Goal: Browse casually: Explore the website without a specific task or goal

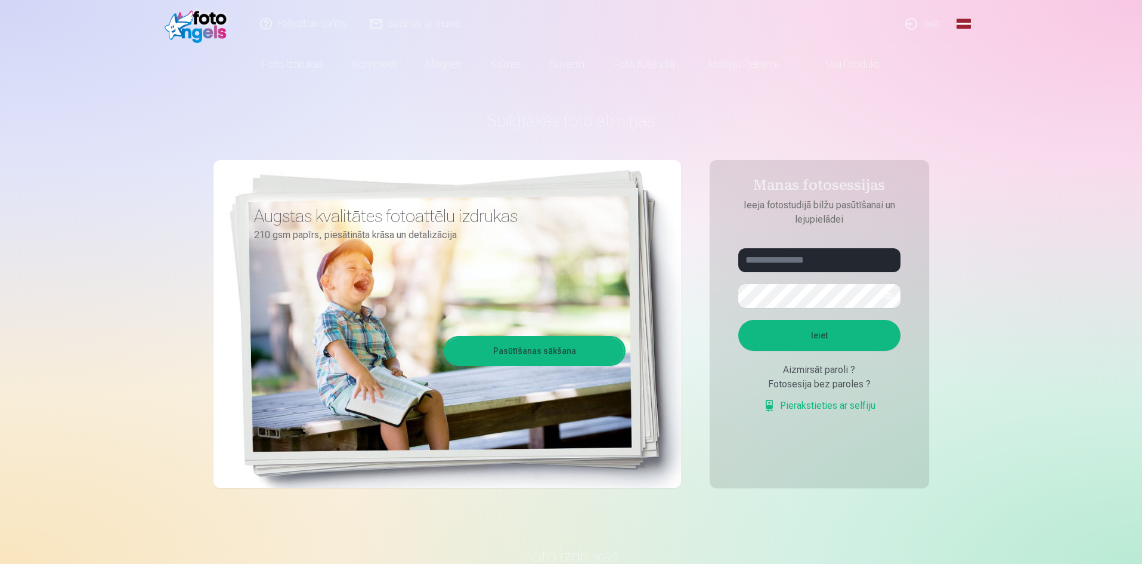
click at [967, 24] on link "Global" at bounding box center [964, 24] width 24 height 48
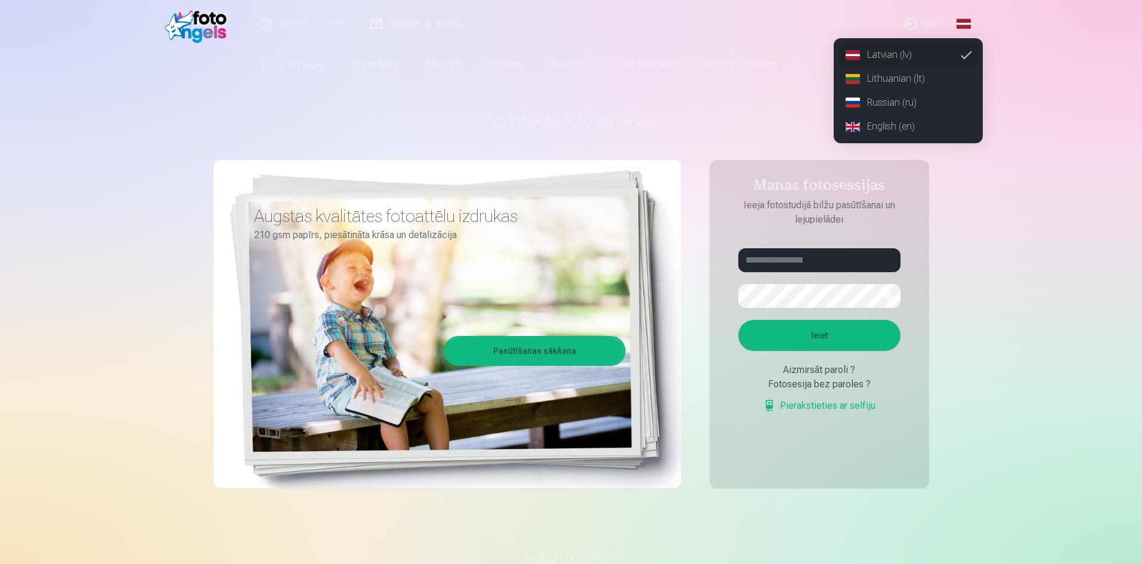
click at [897, 77] on link "Lithuanian (lt)" at bounding box center [909, 79] width 140 height 24
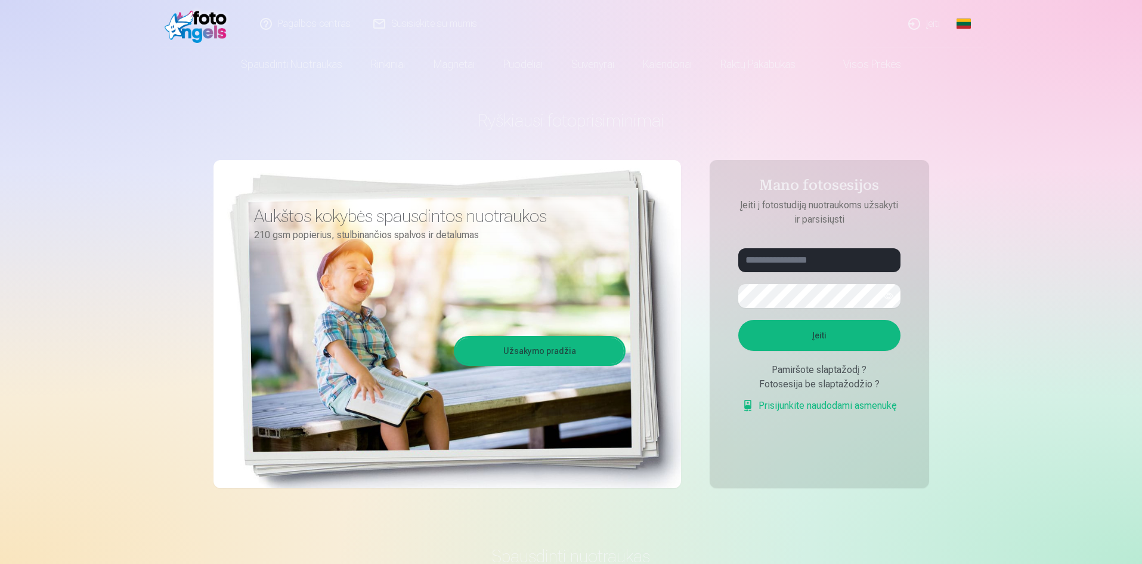
click at [852, 55] on link "Visos prekės" at bounding box center [863, 64] width 106 height 33
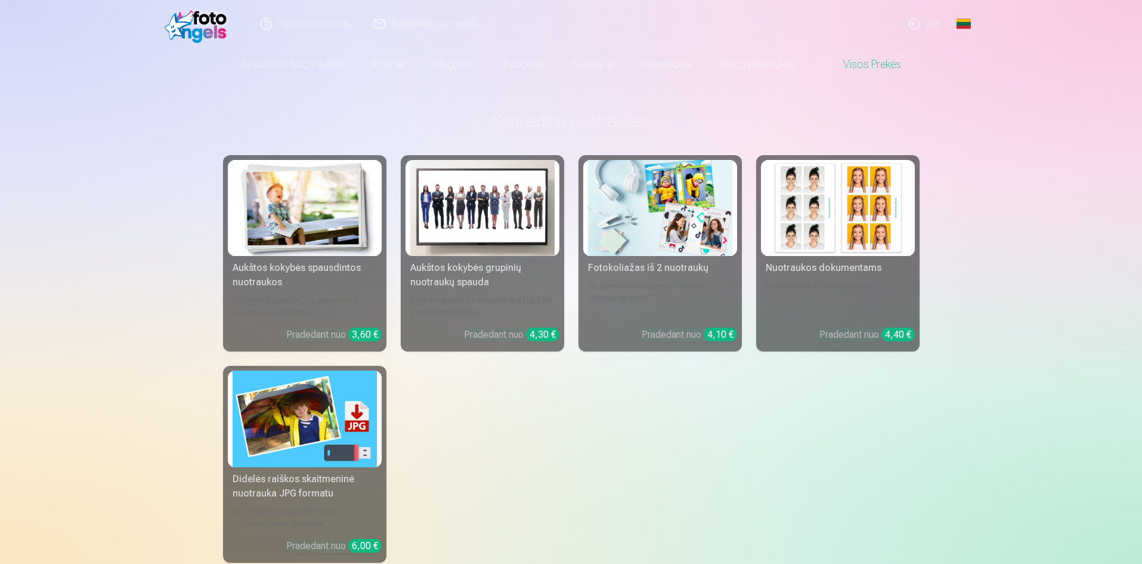
click at [492, 281] on div "Aukštos kokybės grupinių nuotraukų spauda" at bounding box center [483, 275] width 154 height 29
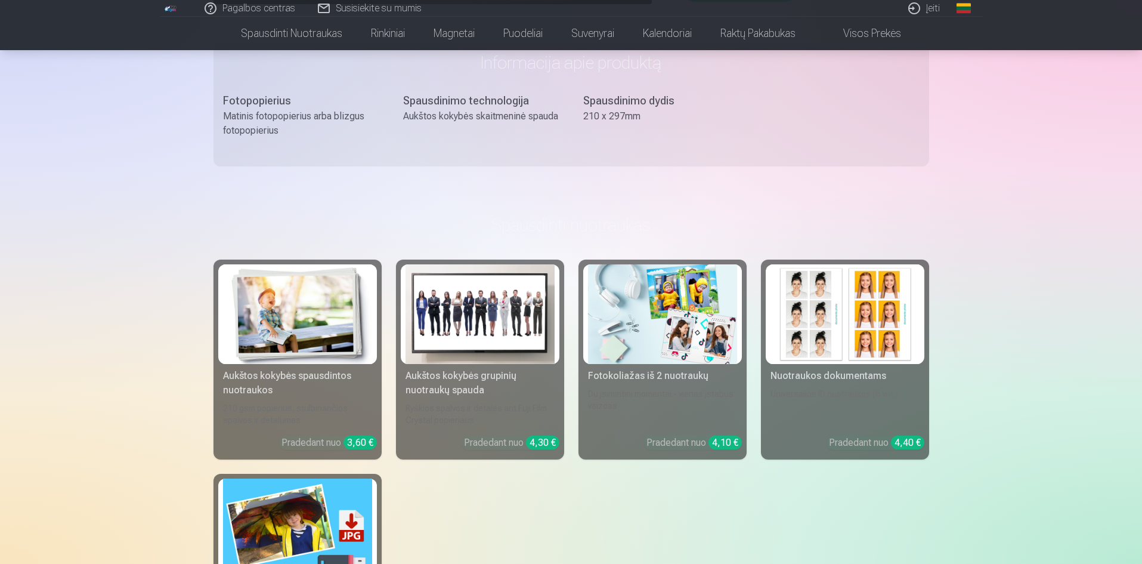
scroll to position [418, 0]
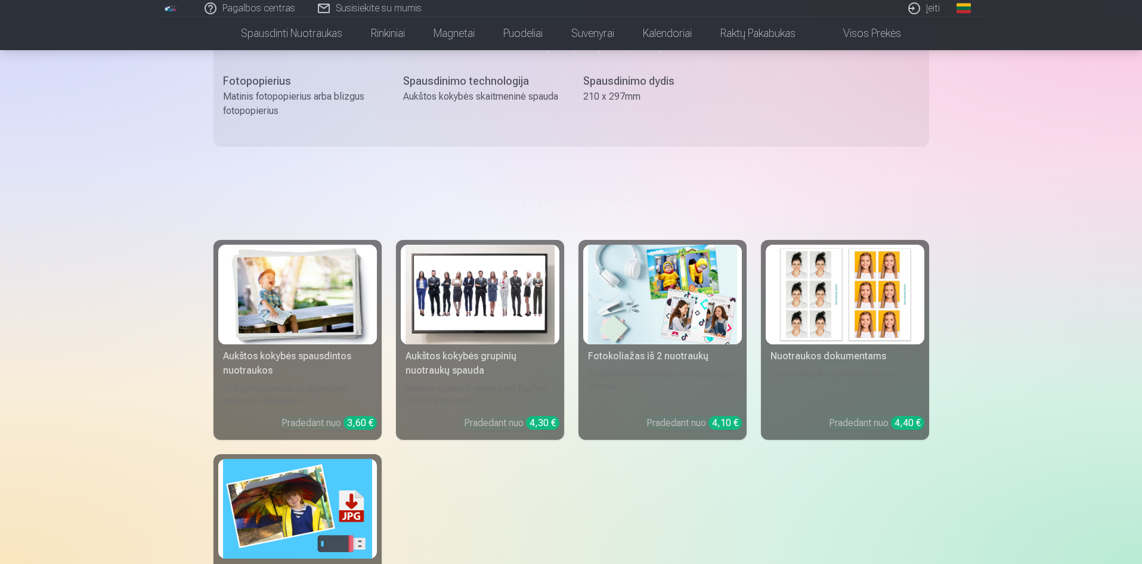
click at [527, 388] on div "Ryškios spalvos ir detalės ant Fuji Film Crystal popieriaus" at bounding box center [480, 394] width 159 height 24
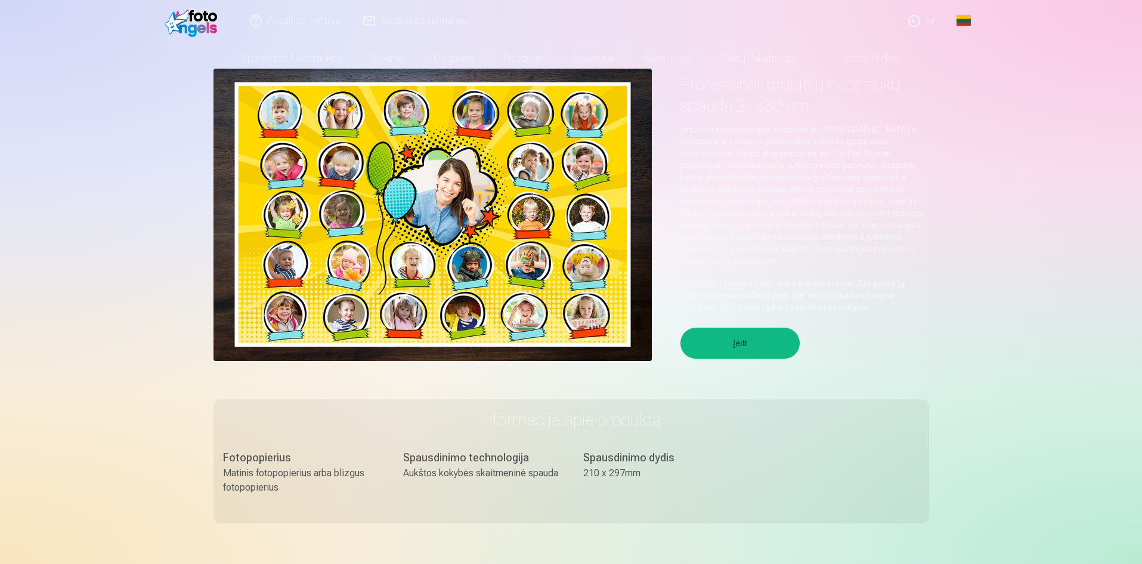
scroll to position [0, 0]
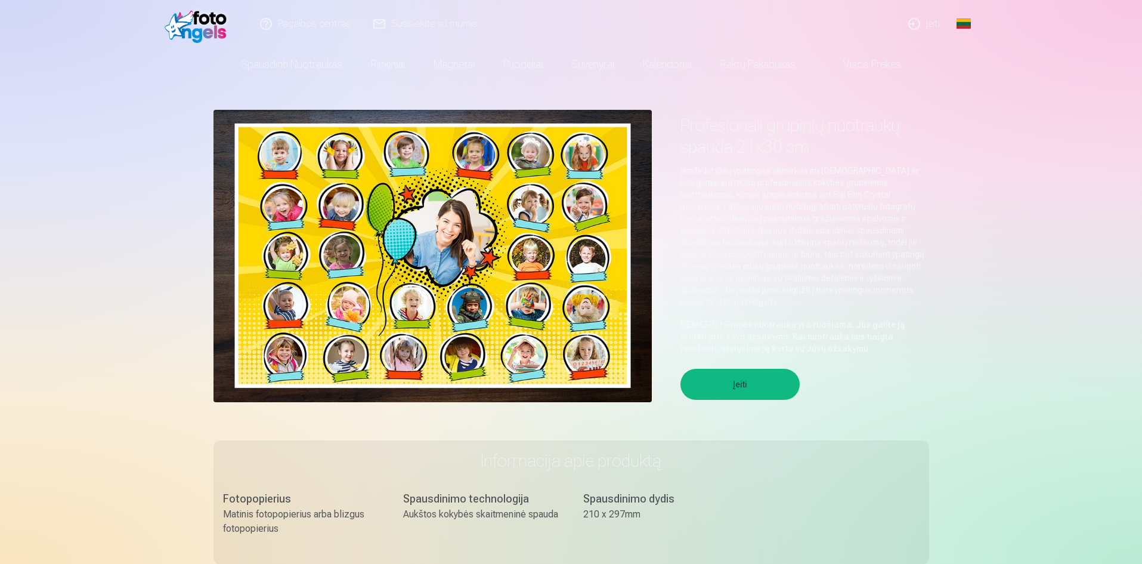
click at [716, 369] on button "Įeiti" at bounding box center [740, 384] width 119 height 31
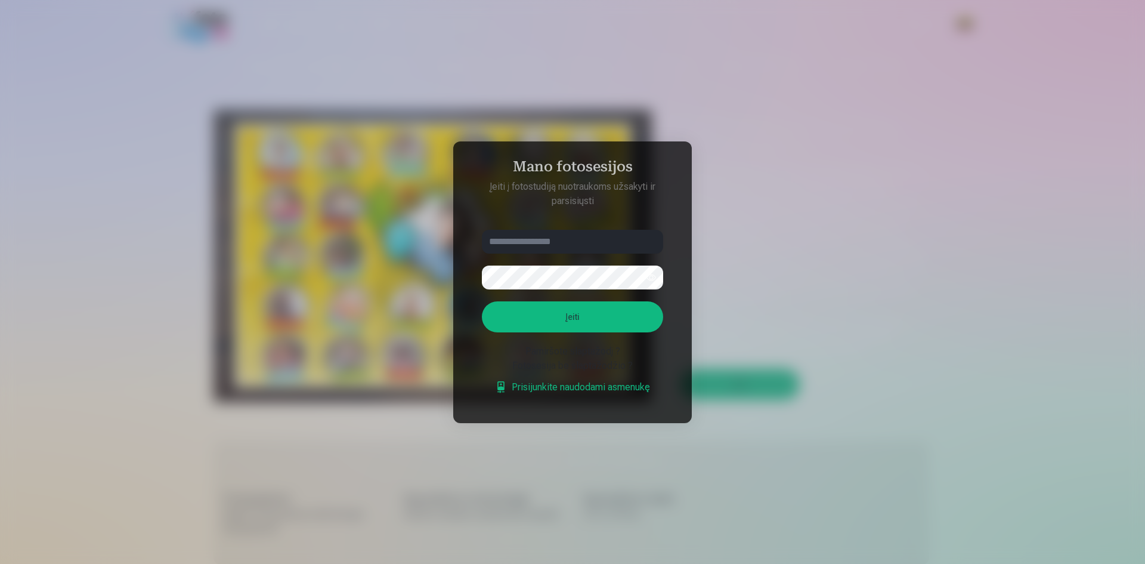
click at [124, 0] on html "Pagalbos centras Susisiekite su mumis Įeiti Global Latvian (lv) Lithuanian (lt)…" at bounding box center [572, 282] width 1145 height 564
click at [837, 391] on div at bounding box center [572, 282] width 1145 height 564
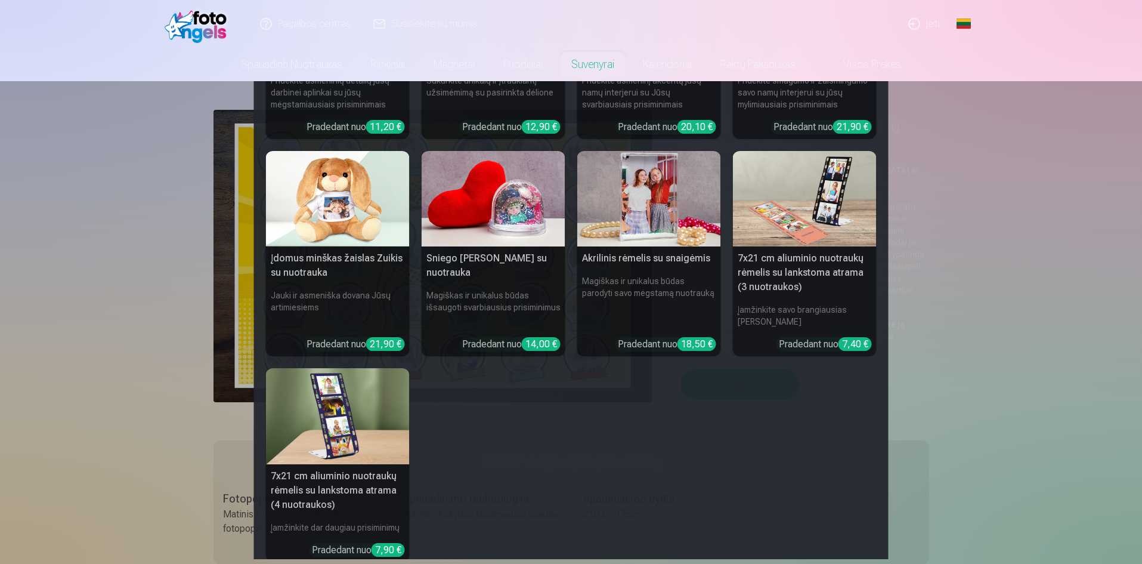
scroll to position [179, 0]
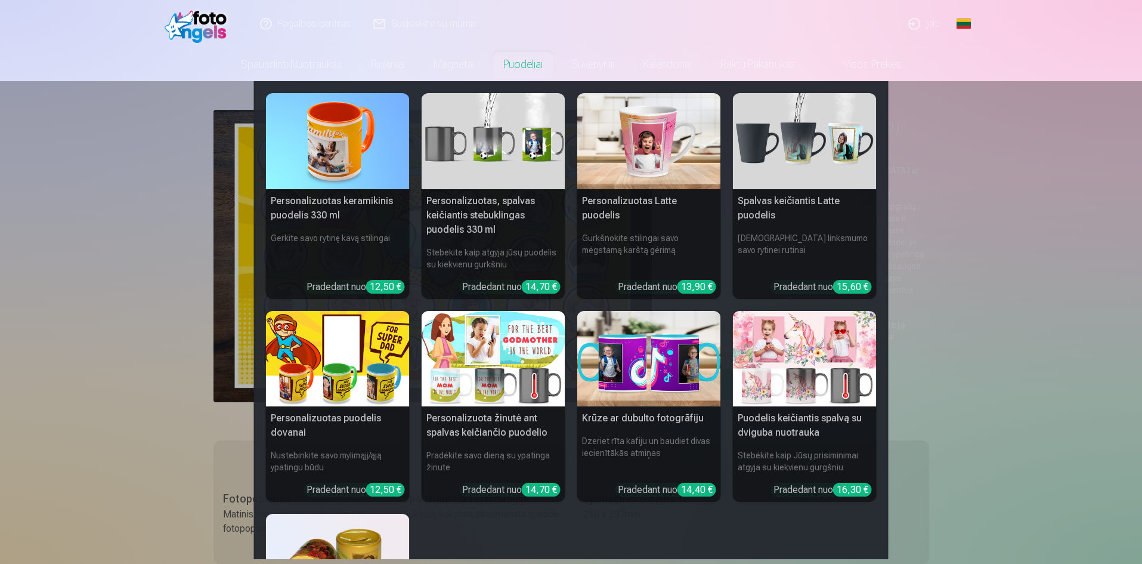
click at [539, 57] on link "Puodeliai" at bounding box center [523, 64] width 68 height 33
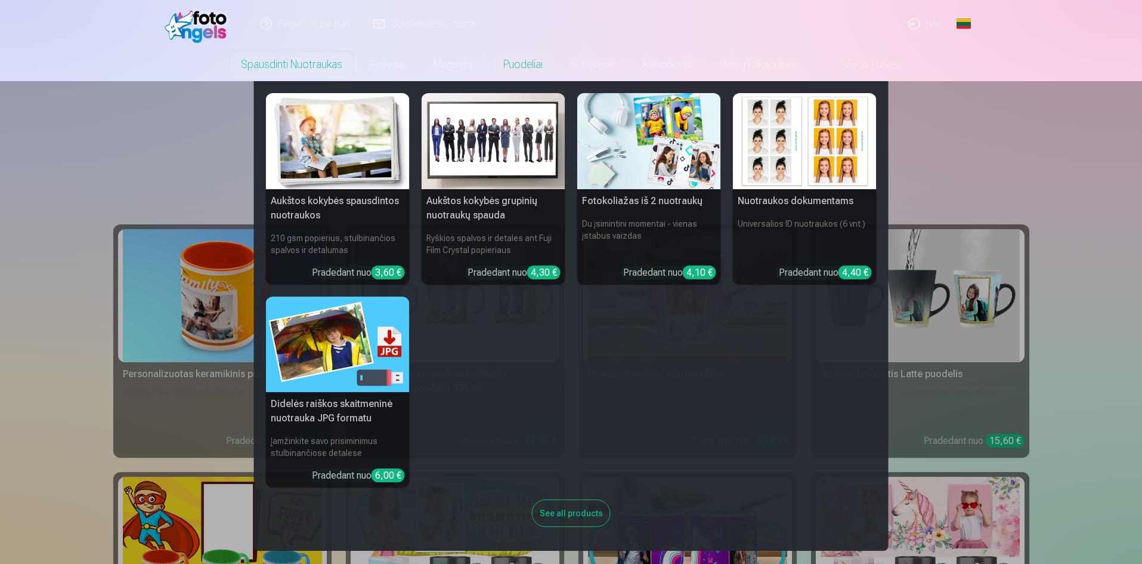
click at [589, 515] on div "See all products" at bounding box center [571, 512] width 79 height 27
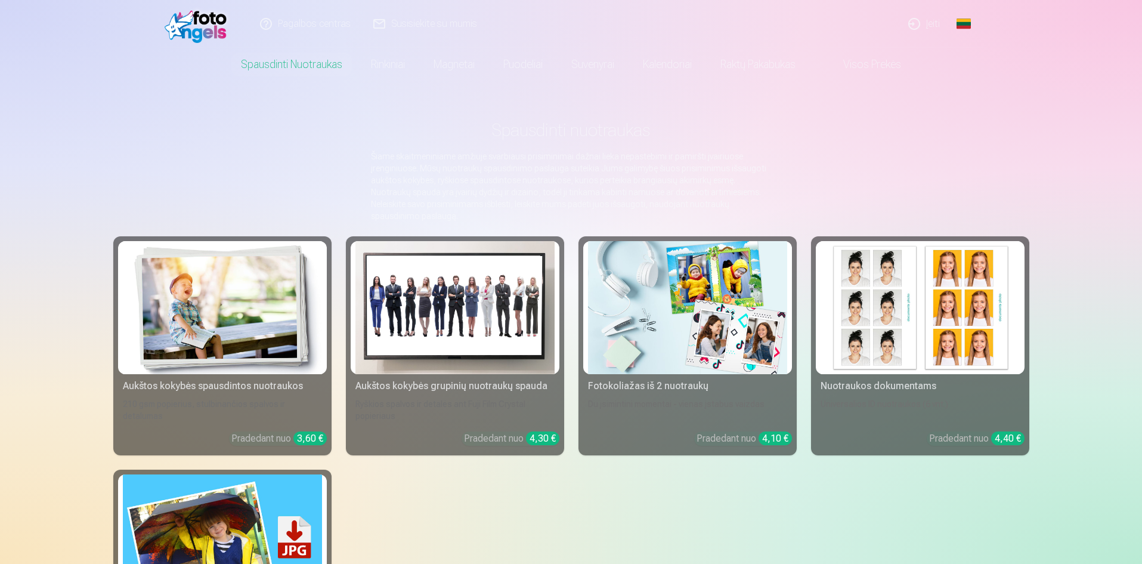
click at [900, 57] on link "Visos prekės" at bounding box center [863, 64] width 106 height 33
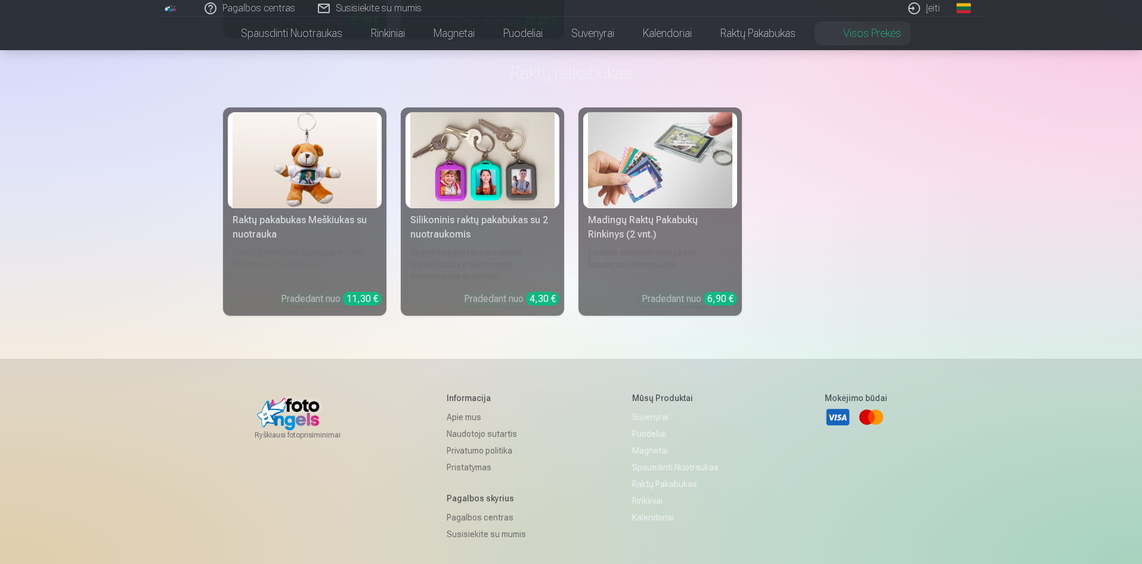
scroll to position [3042, 0]
